Goal: Task Accomplishment & Management: Manage account settings

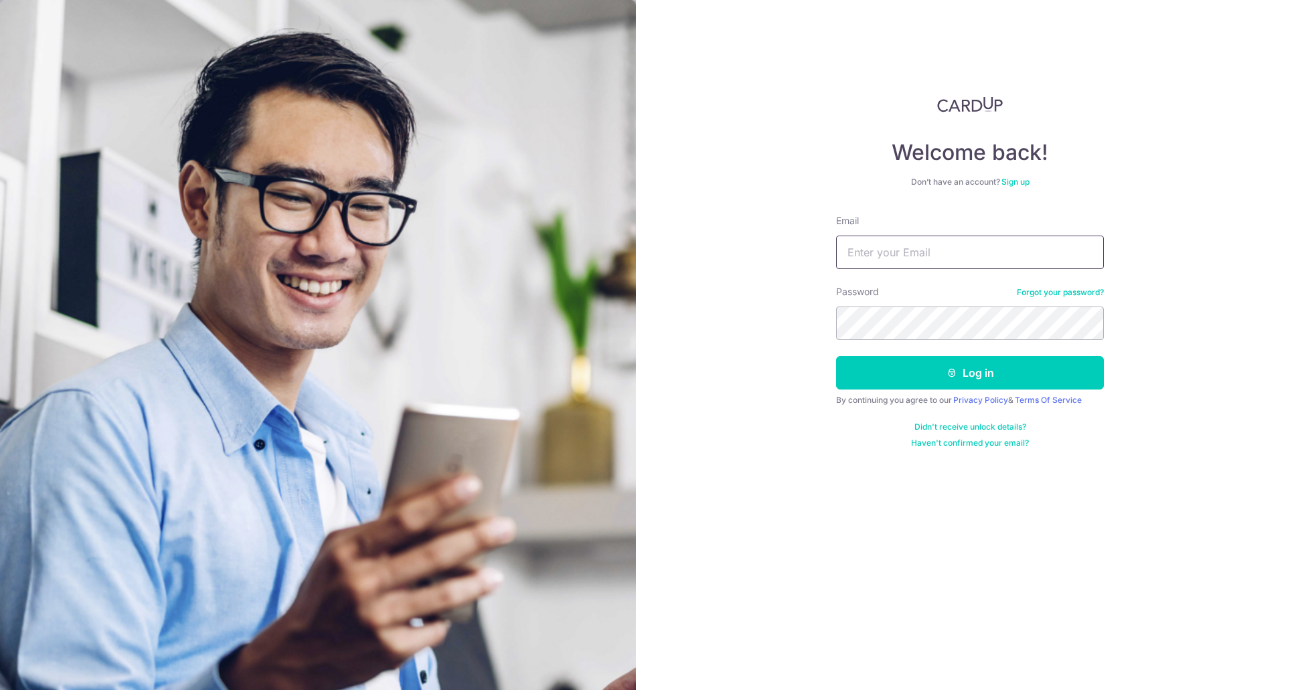
click at [1028, 238] on input "Email" at bounding box center [970, 252] width 268 height 33
click at [1028, 244] on input "Email" at bounding box center [970, 252] width 268 height 33
type input "[EMAIL_ADDRESS][DOMAIN_NAME]"
click at [1032, 372] on button "Log in" at bounding box center [970, 372] width 268 height 33
